Goal: Information Seeking & Learning: Check status

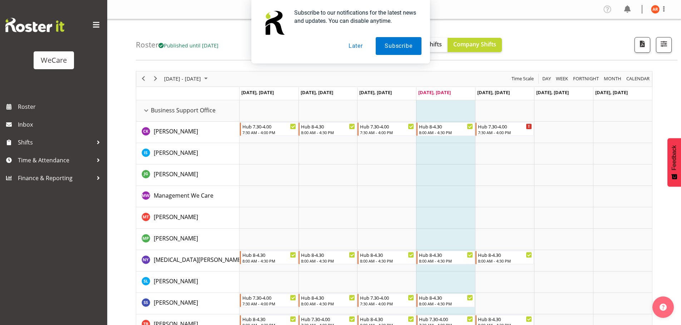
click at [358, 50] on button "Later" at bounding box center [355, 46] width 32 height 18
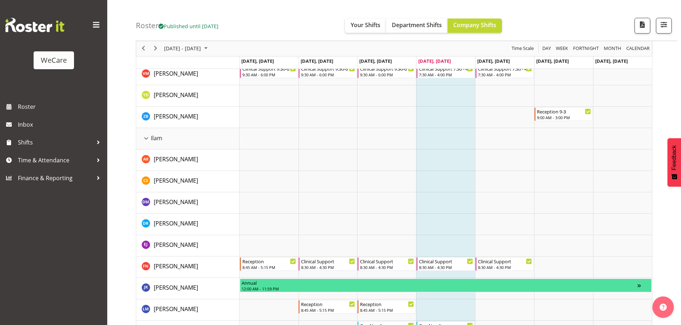
scroll to position [786, 0]
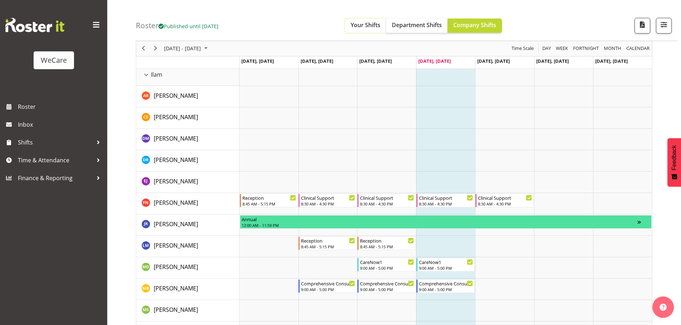
click at [380, 26] on span "Your Shifts" at bounding box center [365, 25] width 30 height 8
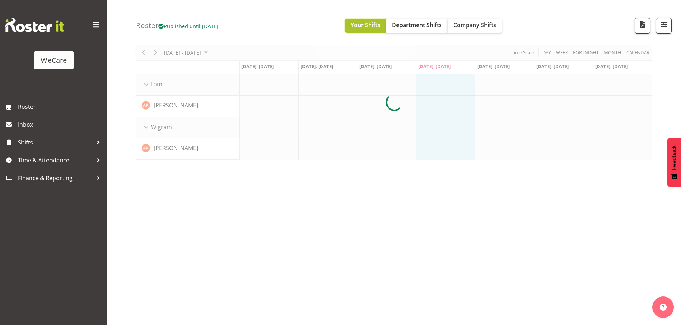
scroll to position [26, 0]
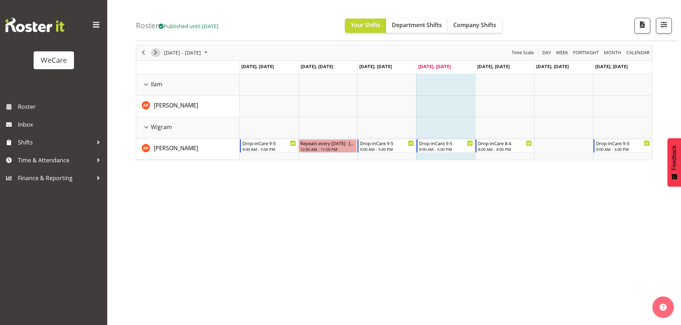
click at [159, 53] on span "Next" at bounding box center [155, 52] width 9 height 9
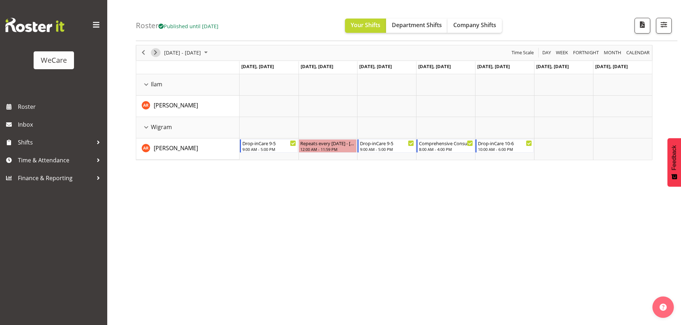
click at [159, 53] on span "Next" at bounding box center [155, 52] width 9 height 9
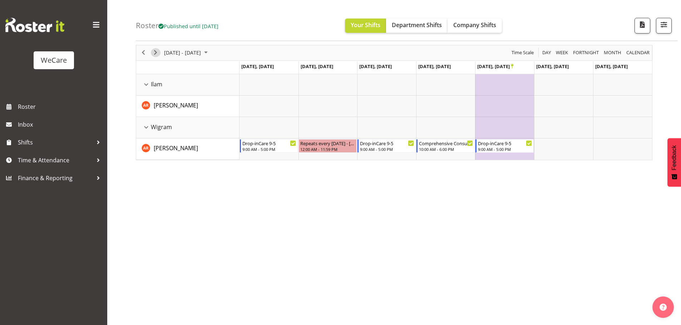
click at [159, 53] on span "Next" at bounding box center [155, 52] width 9 height 9
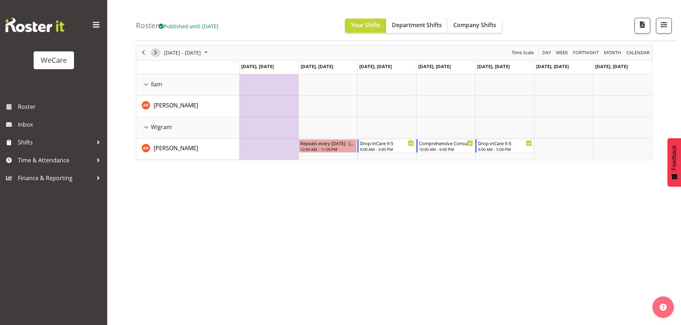
click at [159, 53] on span "Next" at bounding box center [155, 52] width 9 height 9
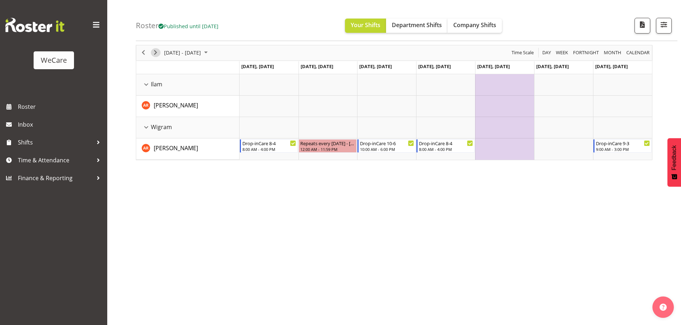
click at [154, 54] on span "Next" at bounding box center [155, 52] width 9 height 9
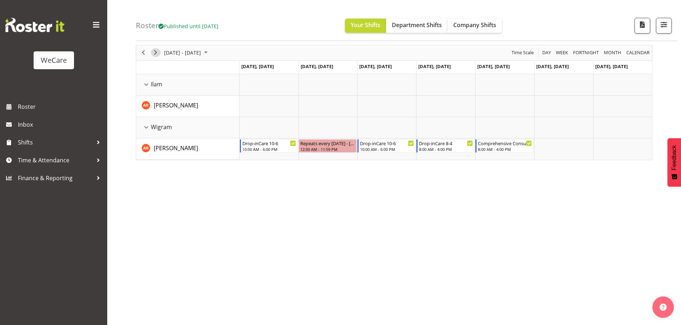
click at [156, 53] on span "Next" at bounding box center [155, 52] width 9 height 9
click at [158, 54] on span "Next" at bounding box center [155, 52] width 9 height 9
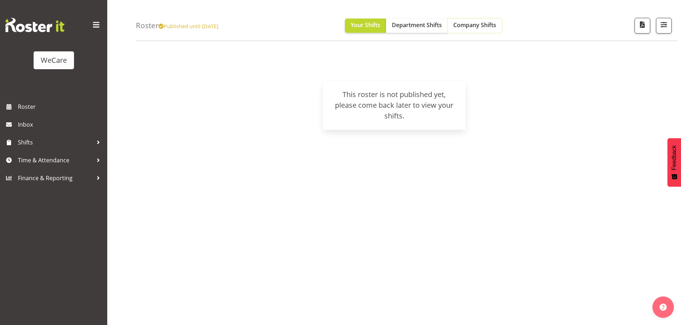
click at [473, 23] on span "Company Shifts" at bounding box center [474, 25] width 43 height 8
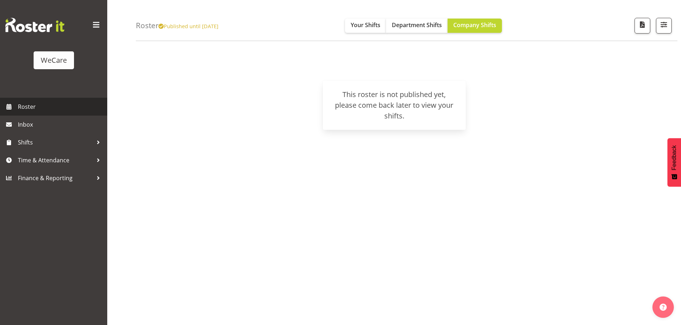
click at [21, 106] on span "Roster" at bounding box center [61, 106] width 86 height 11
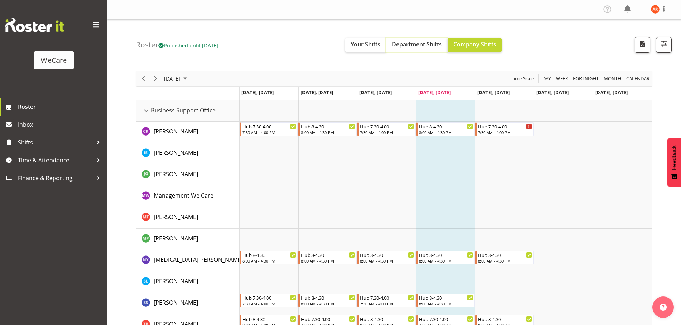
click at [421, 47] on span "Department Shifts" at bounding box center [417, 44] width 50 height 8
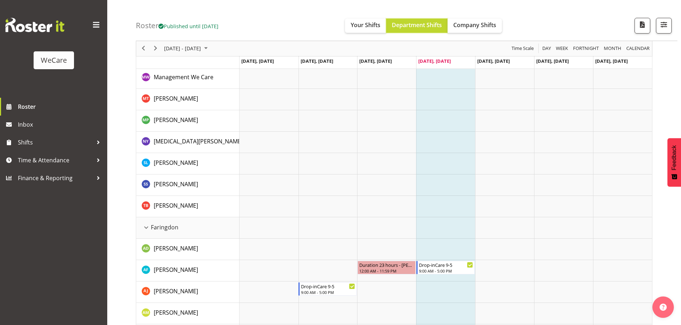
scroll to position [179, 0]
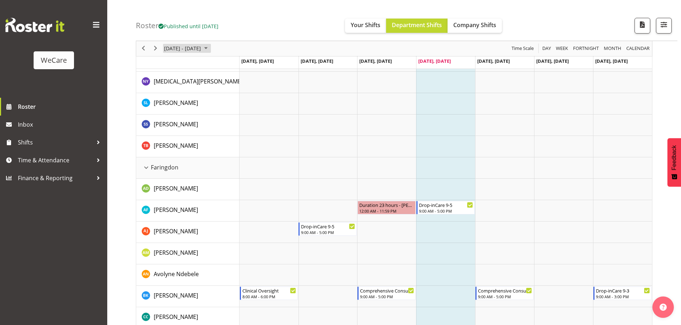
click at [210, 49] on span "October 2025" at bounding box center [205, 48] width 9 height 9
click at [240, 67] on span "next month" at bounding box center [239, 66] width 13 height 13
click at [173, 103] on span "3" at bounding box center [171, 103] width 11 height 11
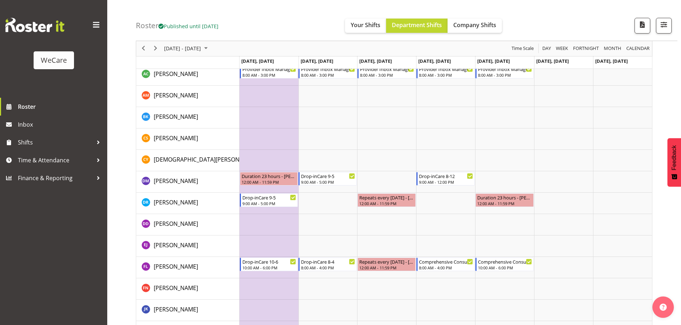
scroll to position [1709, 0]
